Goal: Entertainment & Leisure: Consume media (video, audio)

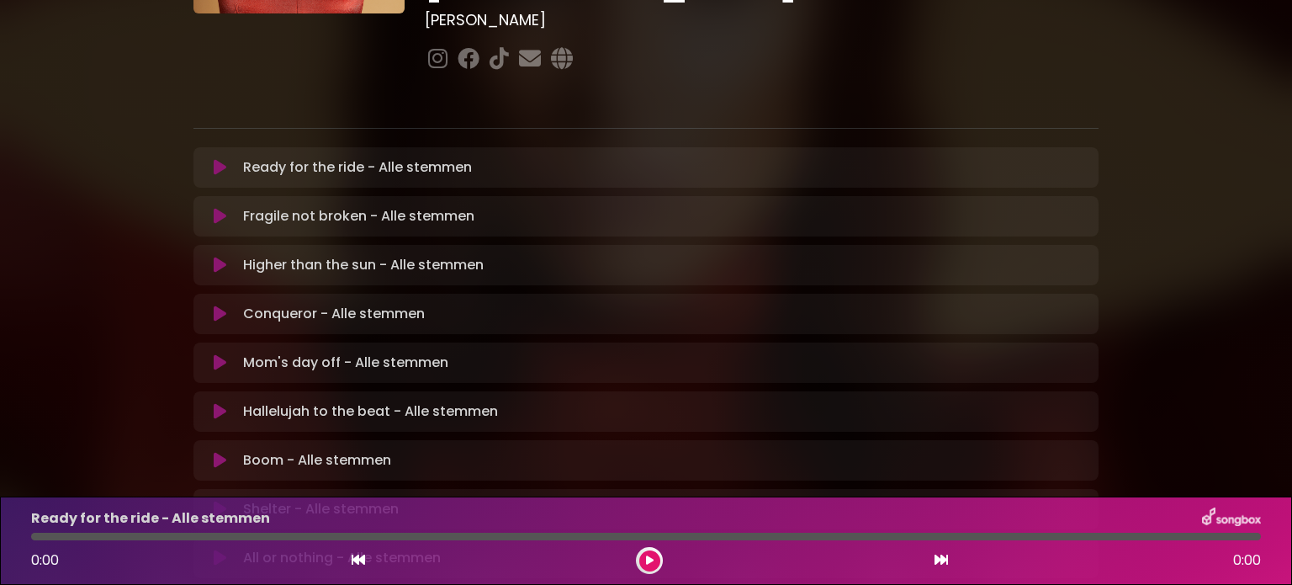
scroll to position [259, 0]
click at [209, 305] on button at bounding box center [220, 313] width 33 height 17
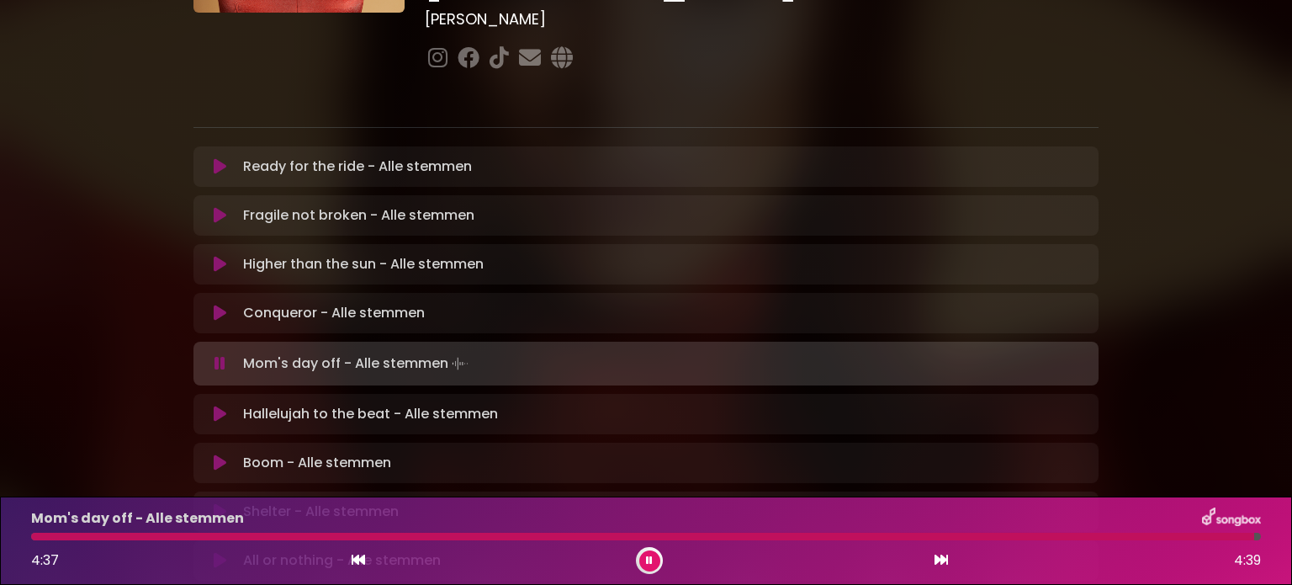
click at [219, 406] on icon at bounding box center [220, 414] width 13 height 17
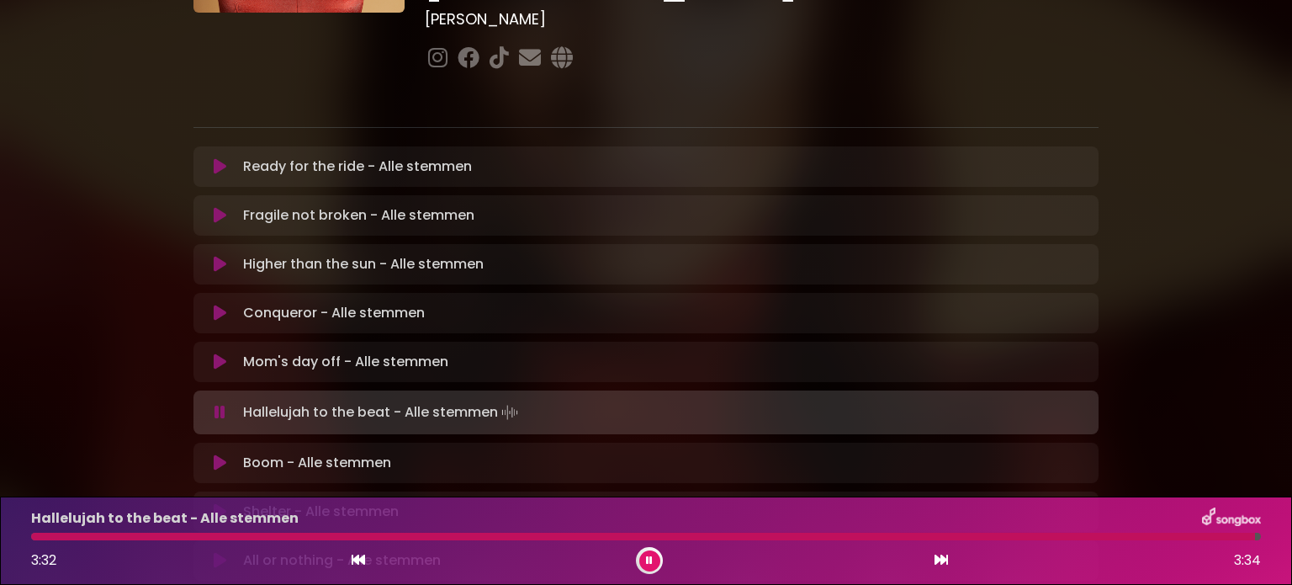
click at [483, 531] on div "Hallelujah to the beat - Alle stemmen 3:32 3:34" at bounding box center [646, 540] width 1250 height 66
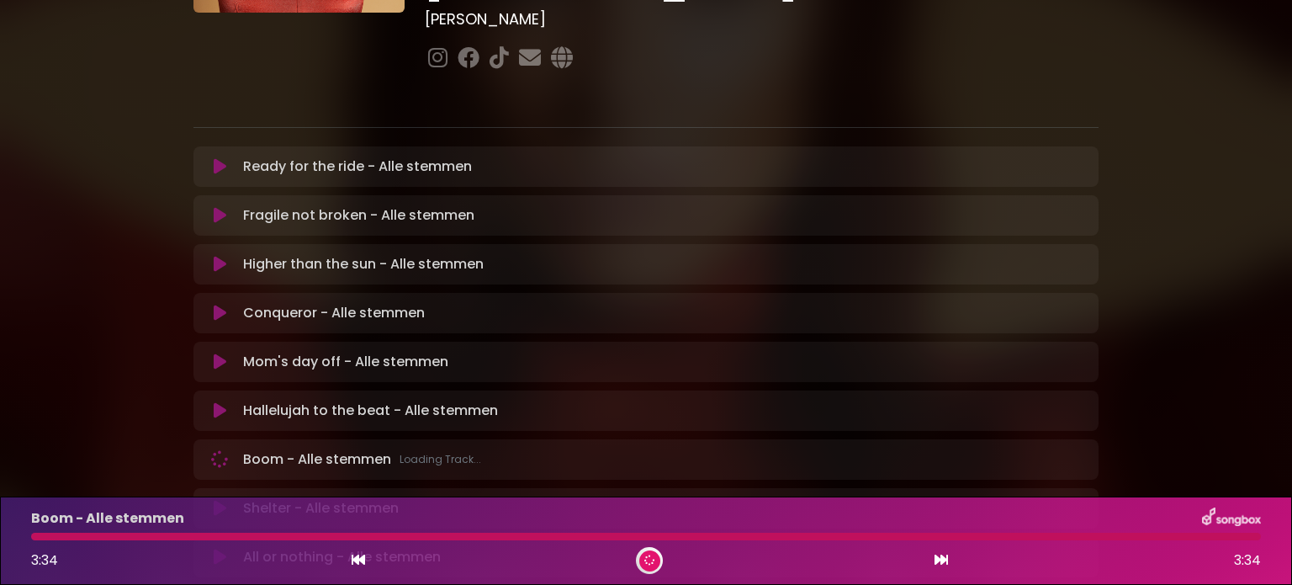
click at [216, 402] on icon at bounding box center [220, 410] width 13 height 17
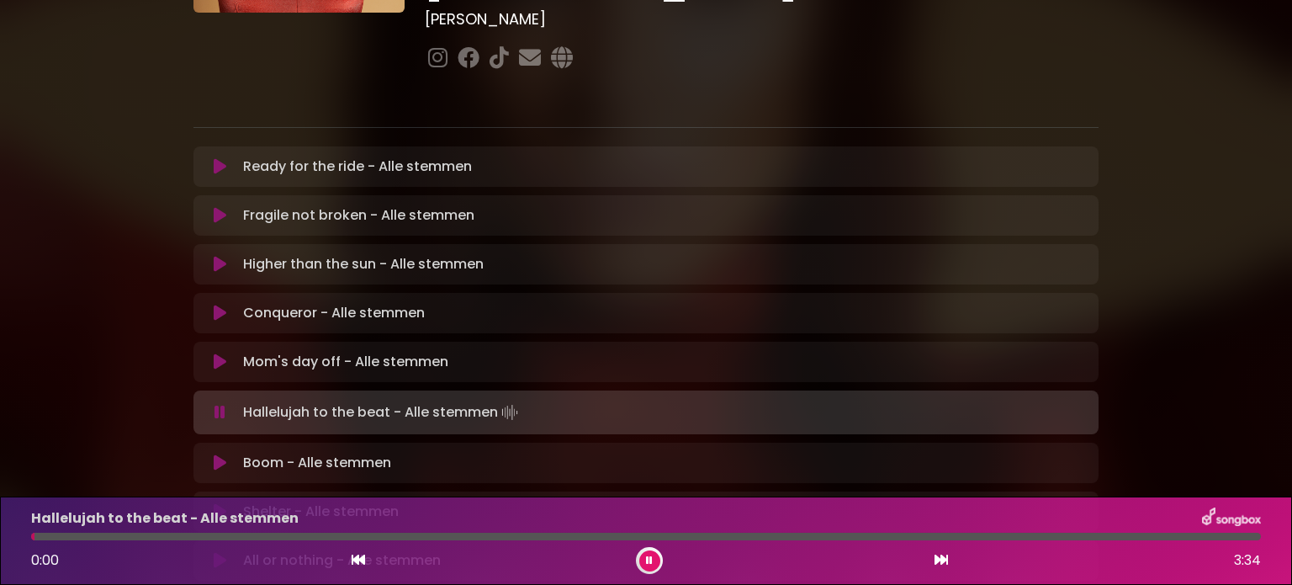
click at [229, 534] on div at bounding box center [646, 537] width 1230 height 8
click at [263, 534] on div at bounding box center [646, 537] width 1230 height 8
click at [326, 537] on div at bounding box center [646, 537] width 1230 height 8
click at [390, 538] on div at bounding box center [646, 537] width 1230 height 8
click at [462, 534] on div at bounding box center [646, 537] width 1230 height 8
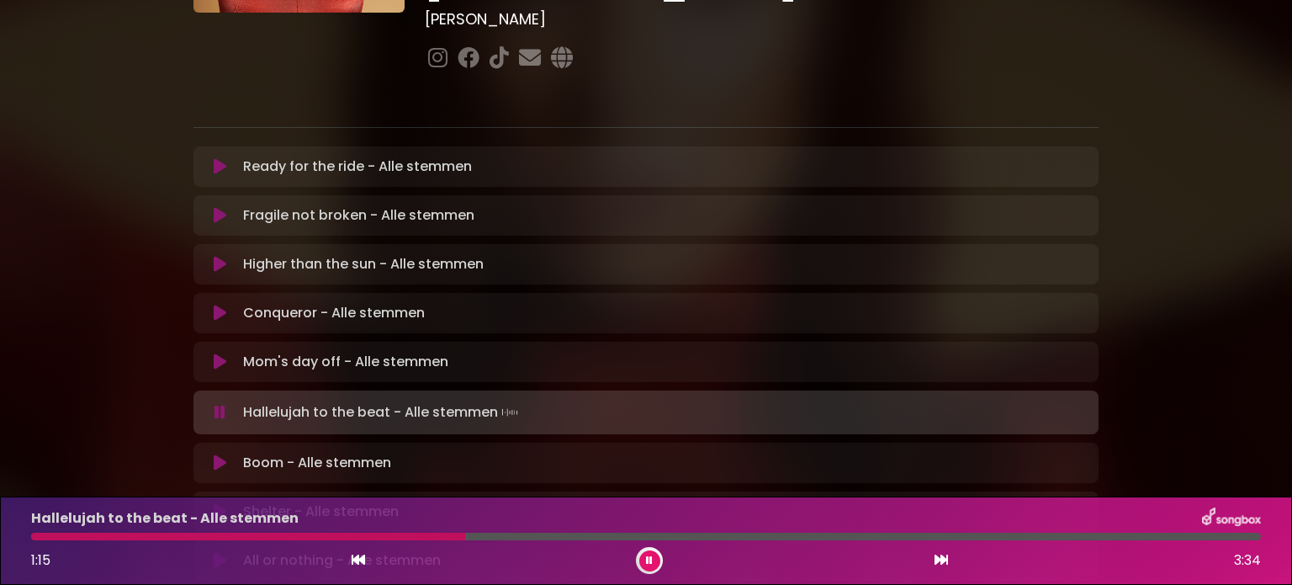
click at [517, 538] on div at bounding box center [646, 537] width 1230 height 8
click at [534, 538] on div at bounding box center [646, 537] width 1230 height 8
click at [571, 538] on div at bounding box center [324, 537] width 587 height 8
